Goal: Task Accomplishment & Management: Use online tool/utility

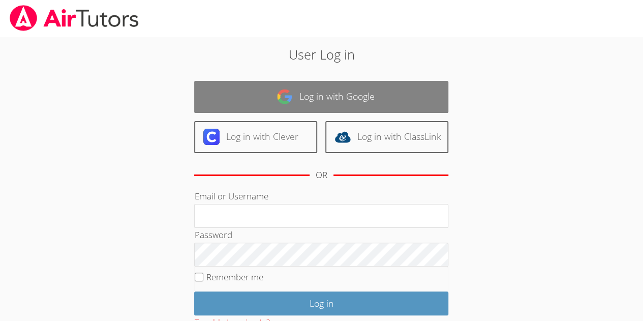
click at [413, 91] on link "Log in with Google" at bounding box center [321, 97] width 254 height 32
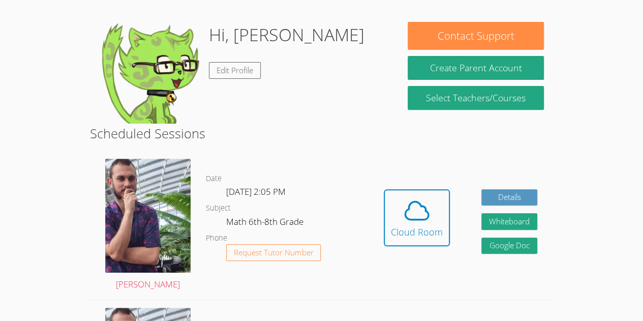
scroll to position [143, 0]
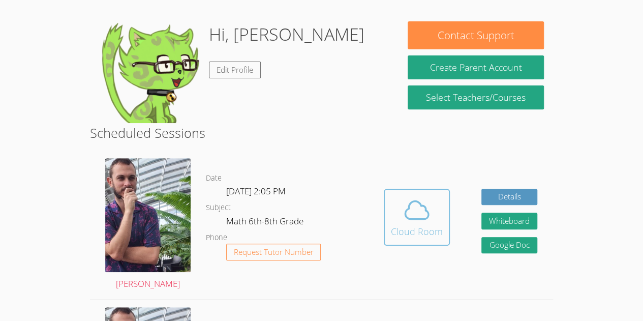
click at [396, 219] on span at bounding box center [417, 210] width 52 height 28
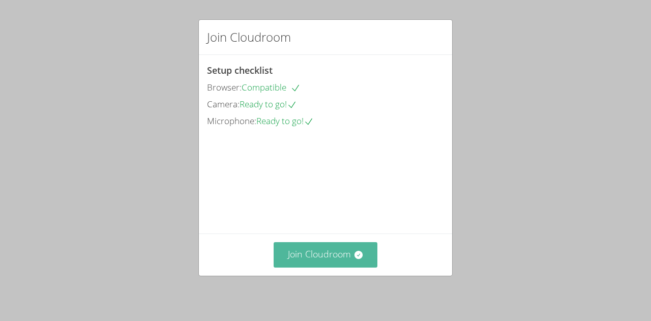
click at [335, 245] on button "Join Cloudroom" at bounding box center [325, 254] width 104 height 25
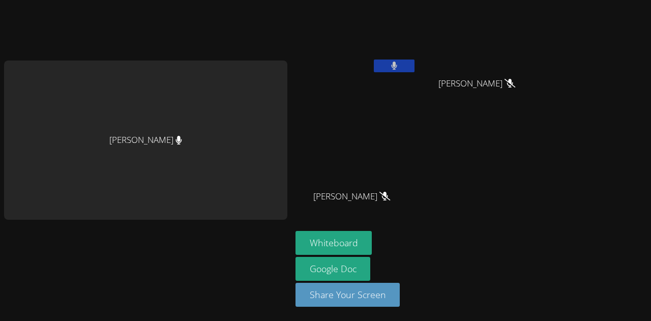
click at [388, 68] on button at bounding box center [394, 65] width 41 height 13
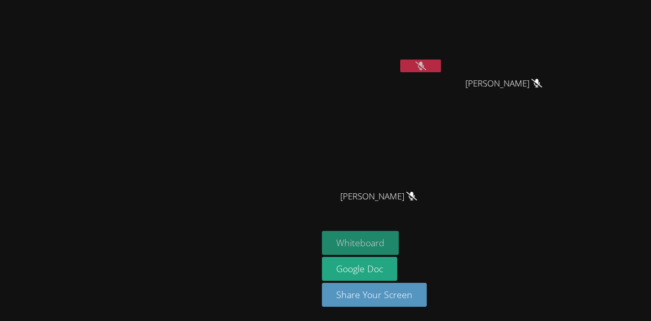
click at [398, 238] on button "Whiteboard" at bounding box center [360, 243] width 77 height 24
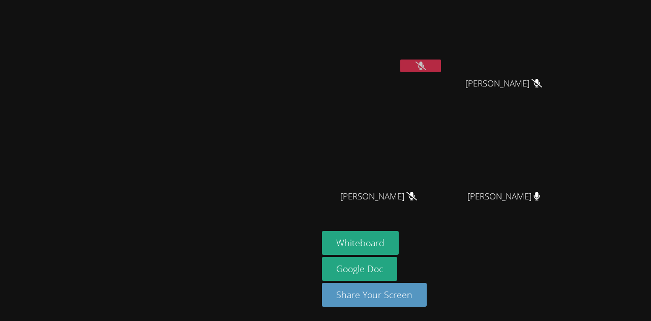
click at [426, 16] on video at bounding box center [382, 38] width 121 height 68
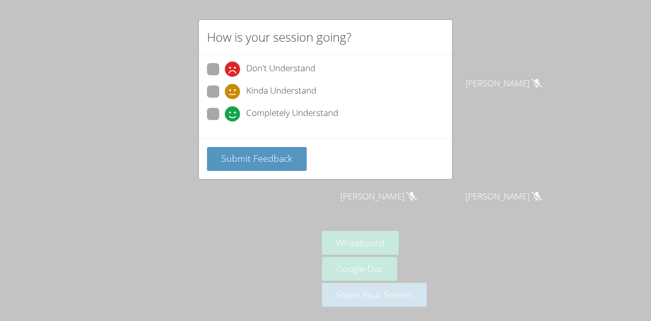
click at [225, 121] on span at bounding box center [225, 121] width 0 height 0
click at [225, 111] on input "Completely Understand" at bounding box center [229, 112] width 9 height 9
radio input "true"
click at [249, 144] on div "Submit Feedback" at bounding box center [325, 158] width 253 height 41
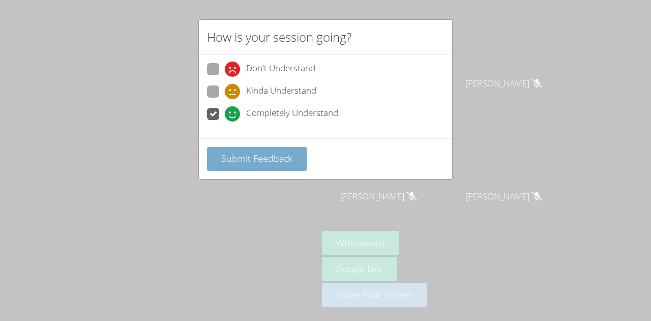
click at [251, 164] on button "Submit Feedback" at bounding box center [257, 159] width 100 height 24
